Goal: Download file/media

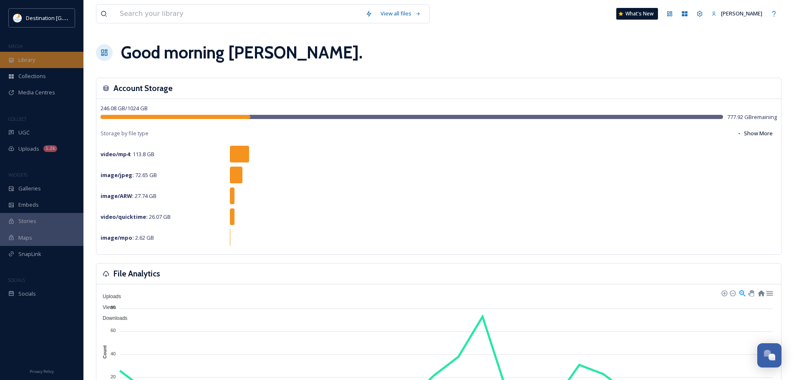
click at [44, 61] on div "Library" at bounding box center [41, 60] width 83 height 16
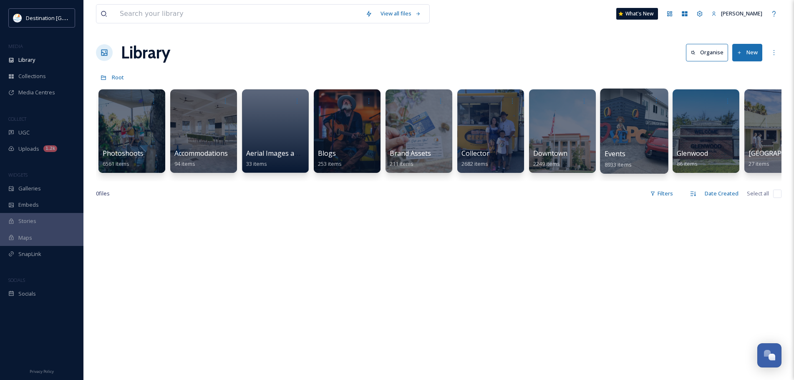
click at [645, 140] on div at bounding box center [634, 131] width 68 height 85
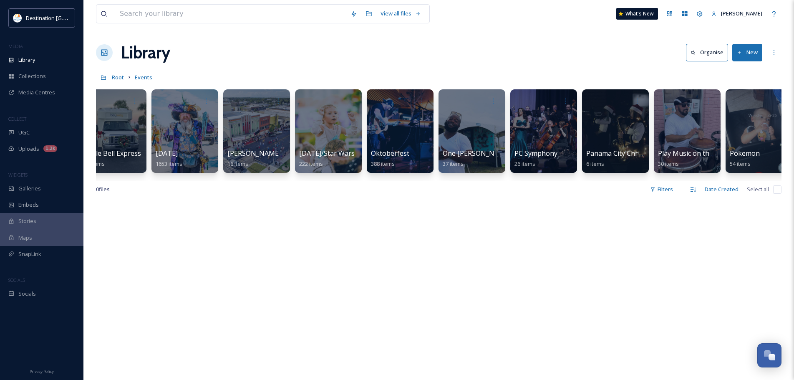
scroll to position [0, 1255]
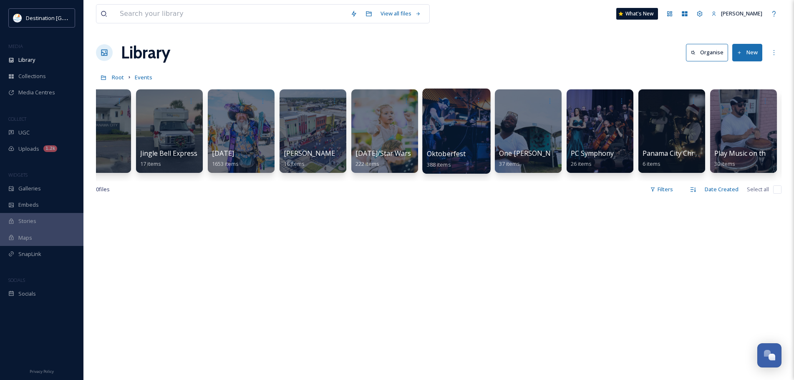
click at [438, 108] on div at bounding box center [457, 100] width 60 height 15
click at [478, 132] on div at bounding box center [456, 131] width 68 height 85
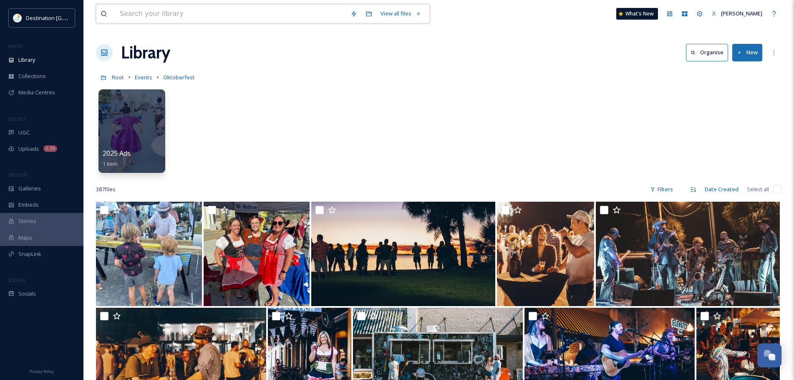
click at [156, 9] on input at bounding box center [231, 14] width 231 height 18
type input "pretzel"
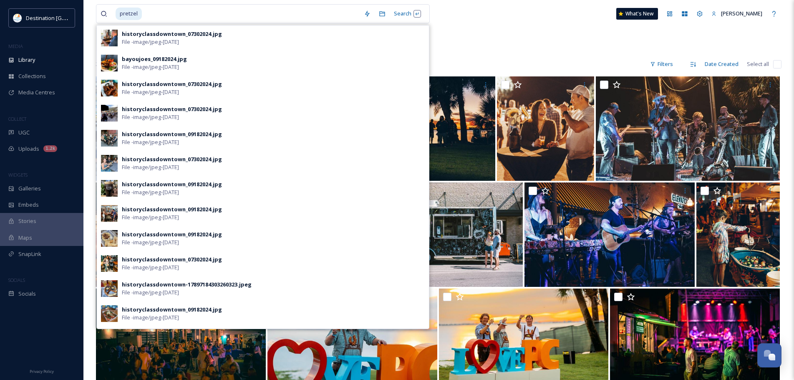
click at [508, 46] on div "2025 Ads 1 item" at bounding box center [439, 8] width 686 height 96
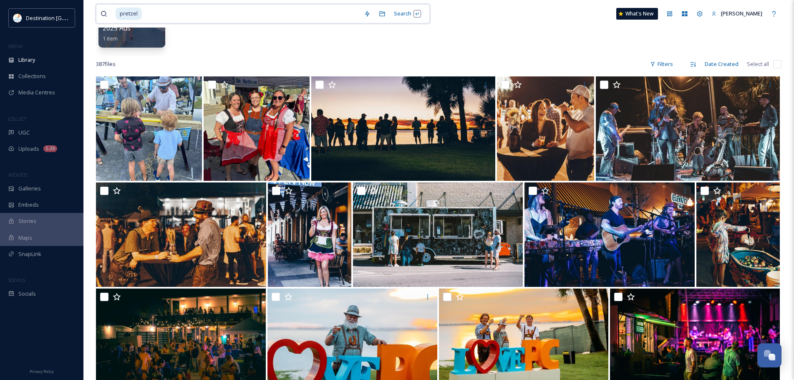
click at [148, 13] on input at bounding box center [251, 14] width 217 height 18
type input "p"
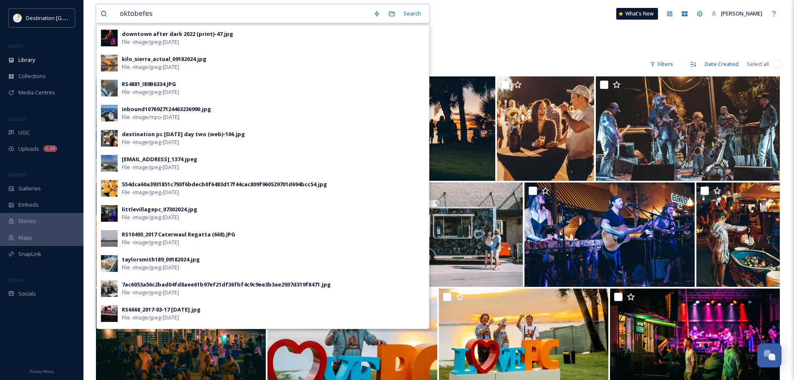
type input "oktobefest"
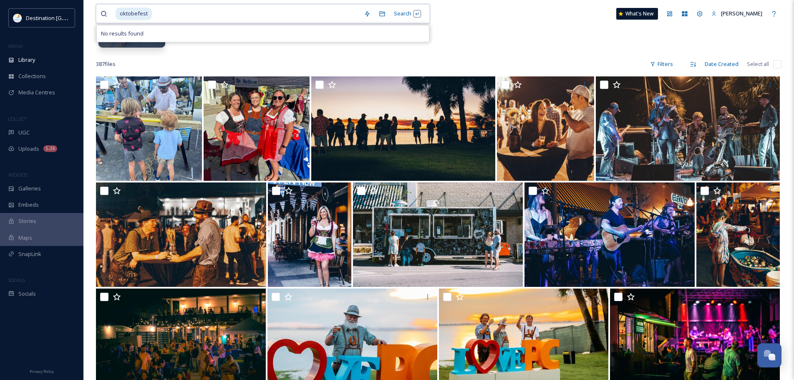
click at [138, 16] on span "oktobefest" at bounding box center [134, 14] width 36 height 12
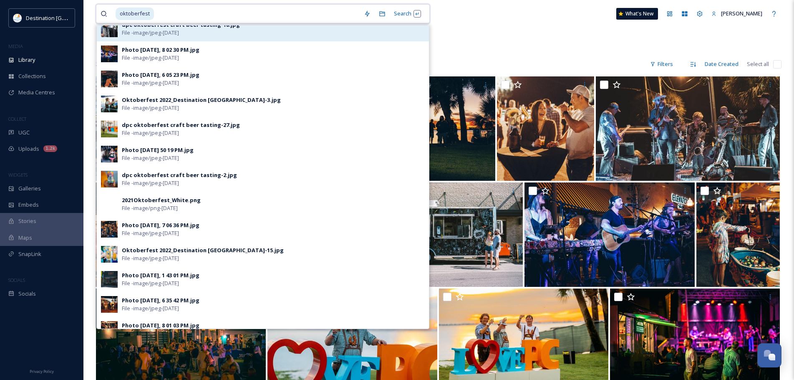
scroll to position [63, 0]
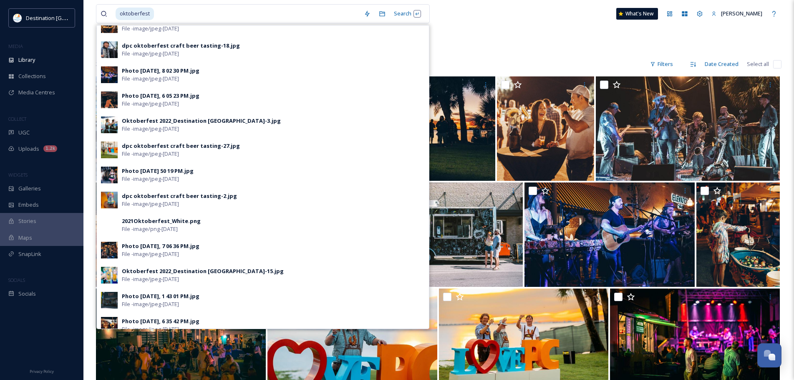
click at [472, 30] on div "2025 Ads 1 item" at bounding box center [439, 8] width 686 height 96
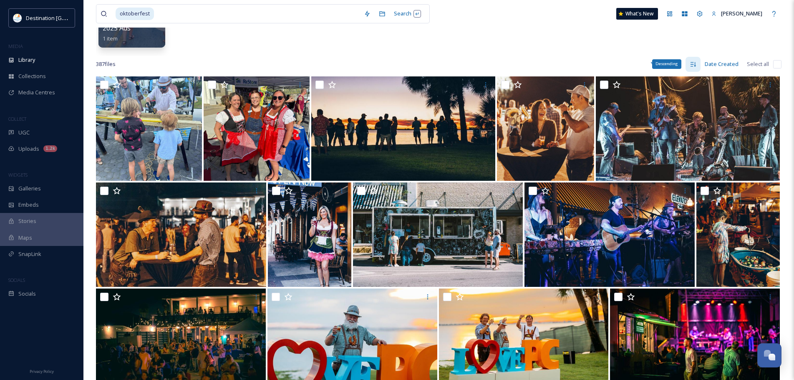
click at [695, 63] on icon at bounding box center [693, 64] width 7 height 7
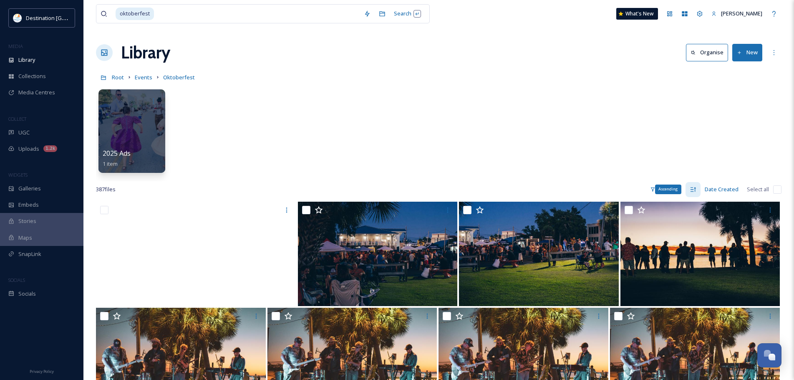
click at [691, 188] on icon at bounding box center [693, 189] width 7 height 7
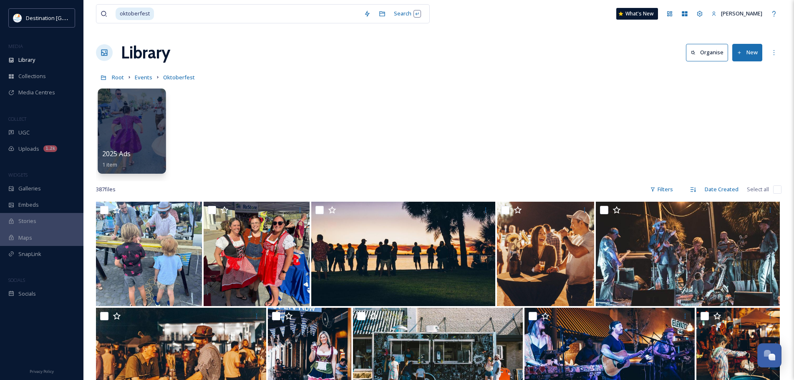
click at [115, 130] on div at bounding box center [132, 131] width 68 height 85
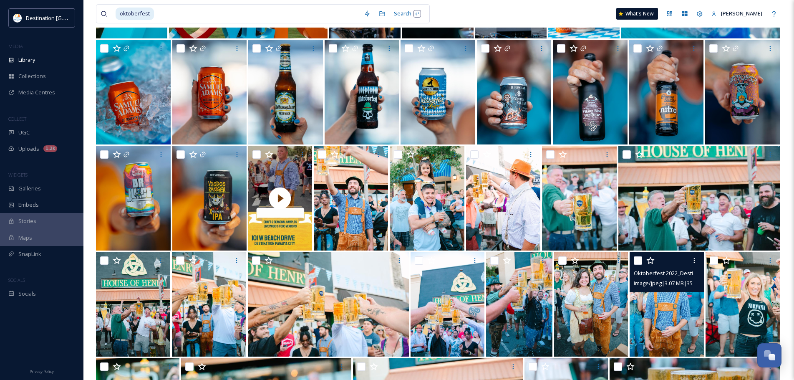
scroll to position [918, 0]
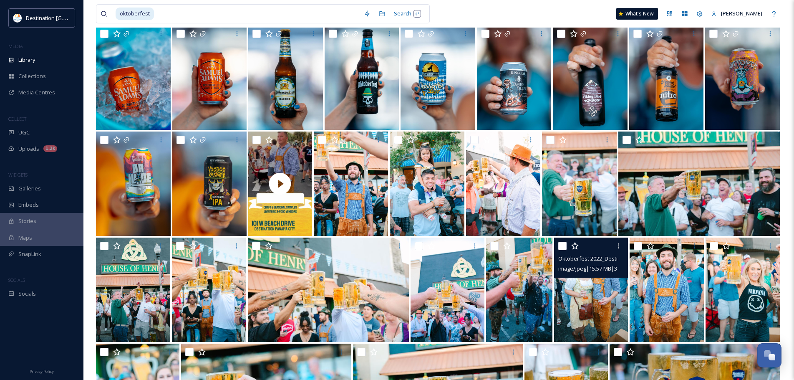
click at [602, 293] on img at bounding box center [591, 290] width 74 height 104
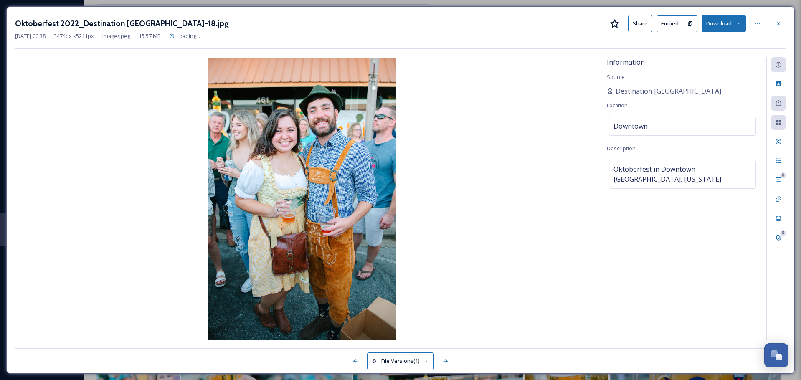
click at [717, 24] on button "Download" at bounding box center [723, 23] width 44 height 17
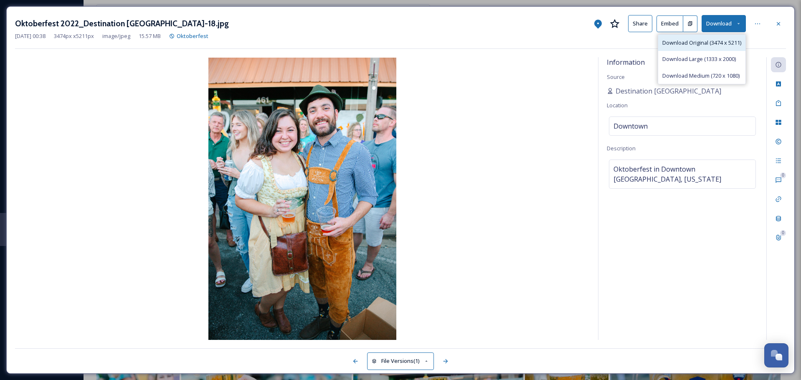
click at [700, 42] on span "Download Original (3474 x 5211)" at bounding box center [701, 43] width 79 height 8
click at [775, 23] on icon at bounding box center [778, 23] width 7 height 7
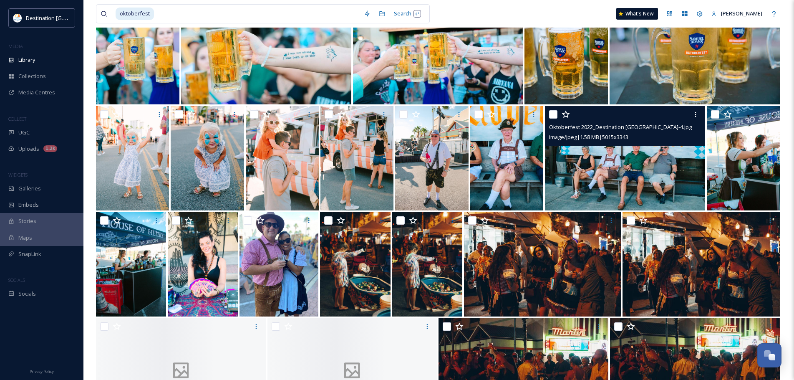
scroll to position [1294, 0]
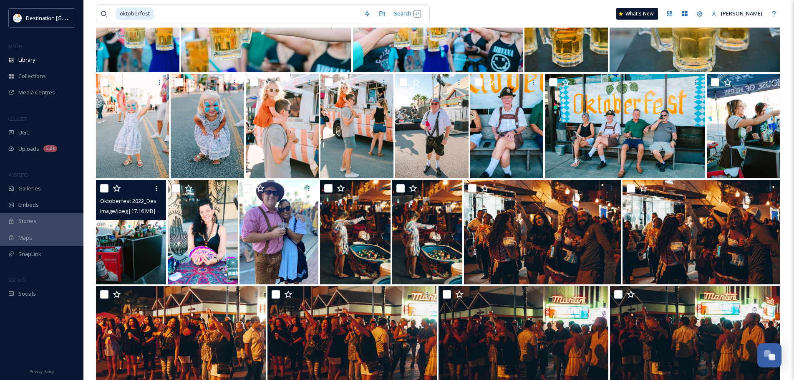
click at [133, 228] on img at bounding box center [131, 232] width 70 height 104
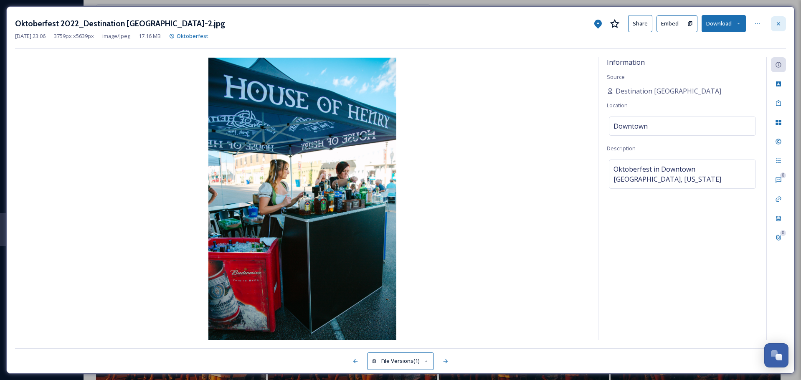
click at [776, 23] on icon at bounding box center [778, 23] width 7 height 7
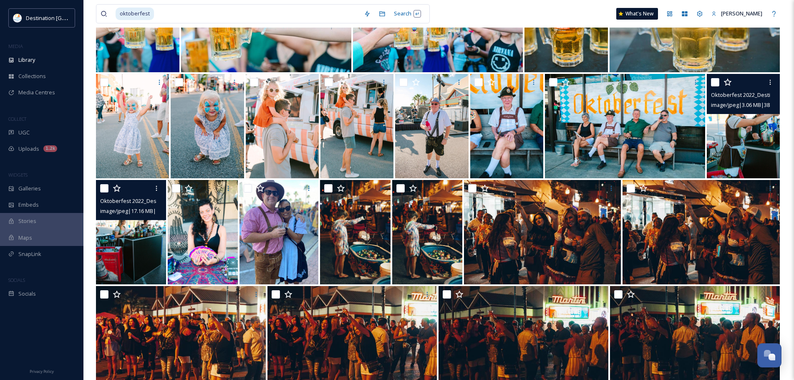
click at [759, 149] on img at bounding box center [743, 126] width 73 height 104
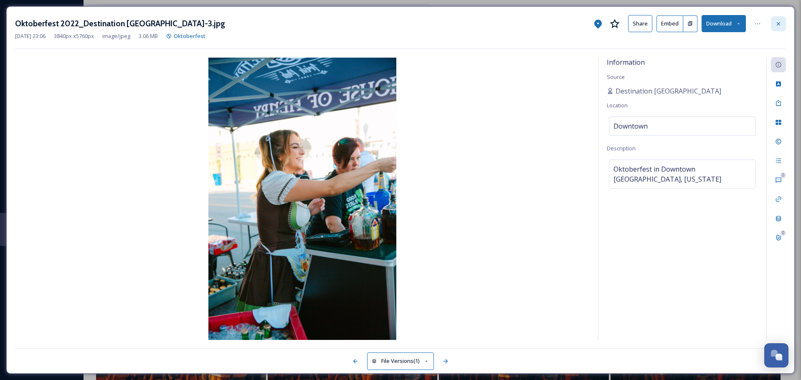
click at [775, 25] on icon at bounding box center [778, 23] width 7 height 7
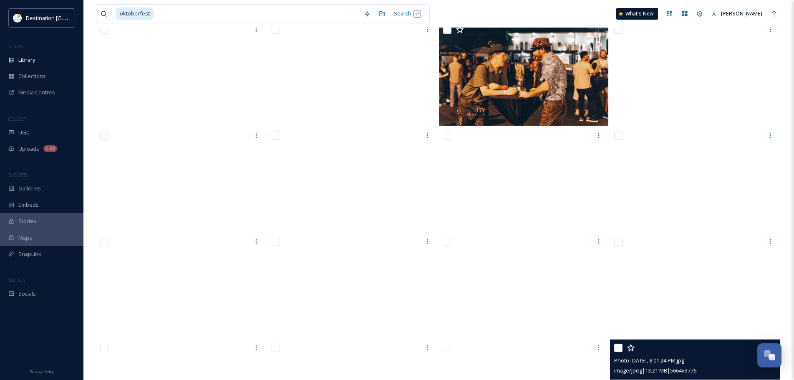
scroll to position [4400, 0]
